Goal: Task Accomplishment & Management: Use online tool/utility

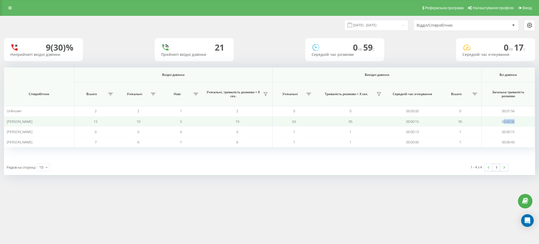
drag, startPoint x: 522, startPoint y: 122, endPoint x: 504, endPoint y: 121, distance: 17.9
click at [504, 121] on td "00:40:30" at bounding box center [508, 121] width 53 height 10
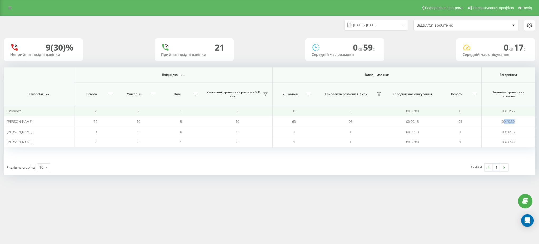
copy td "0:40:30"
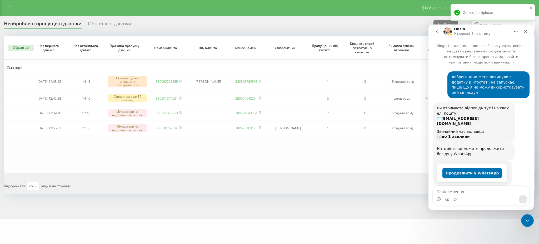
scroll to position [1, 0]
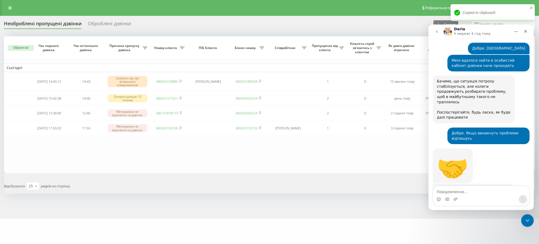
click at [435, 32] on icon "go back" at bounding box center [437, 31] width 4 height 4
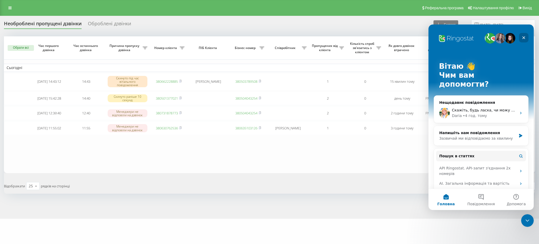
click at [522, 39] on icon "Закрити" at bounding box center [524, 38] width 4 height 4
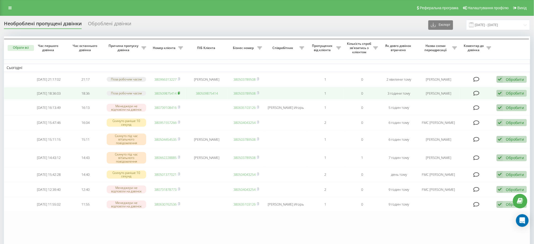
click at [179, 94] on rect at bounding box center [179, 93] width 2 height 2
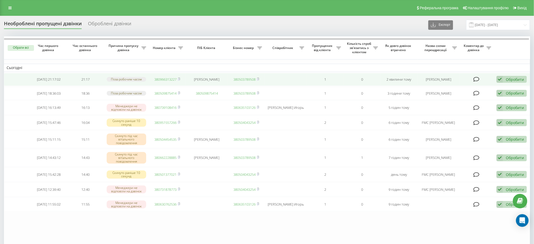
click at [510, 80] on div "Обробити" at bounding box center [514, 79] width 18 height 5
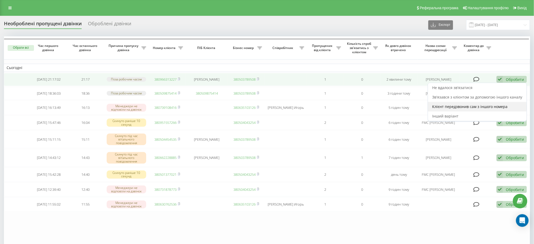
click at [495, 106] on span "Клієнт передзвонив сам з іншого номера" at bounding box center [469, 106] width 75 height 5
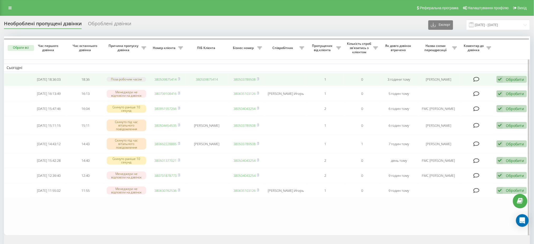
click at [503, 77] on div "Обробити Не вдалося зв'язатися Зв'язався з клієнтом за допомогою іншого каналу …" at bounding box center [511, 79] width 30 height 7
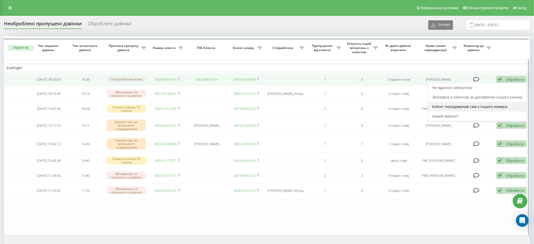
click at [477, 108] on span "Клієнт передзвонив сам з іншого номера" at bounding box center [469, 106] width 75 height 5
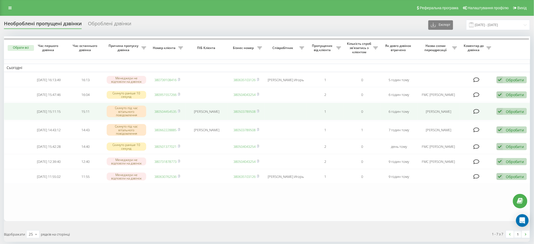
click at [508, 113] on div "Обробити" at bounding box center [514, 111] width 18 height 5
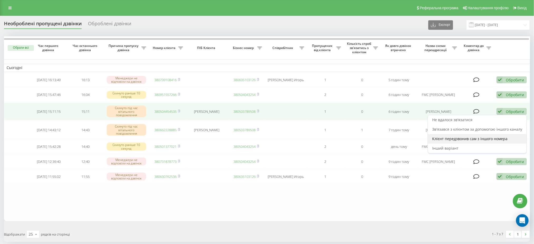
click at [467, 141] on span "Клієнт передзвонив сам з іншого номера" at bounding box center [469, 138] width 75 height 5
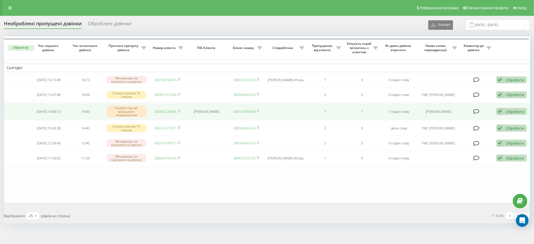
click at [515, 114] on div "Обробити" at bounding box center [514, 111] width 18 height 5
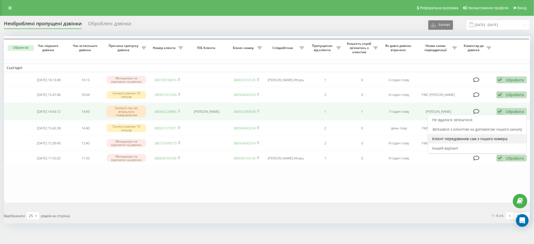
click at [487, 141] on span "Клієнт передзвонив сам з іншого номера" at bounding box center [469, 138] width 75 height 5
